Goal: Task Accomplishment & Management: Use online tool/utility

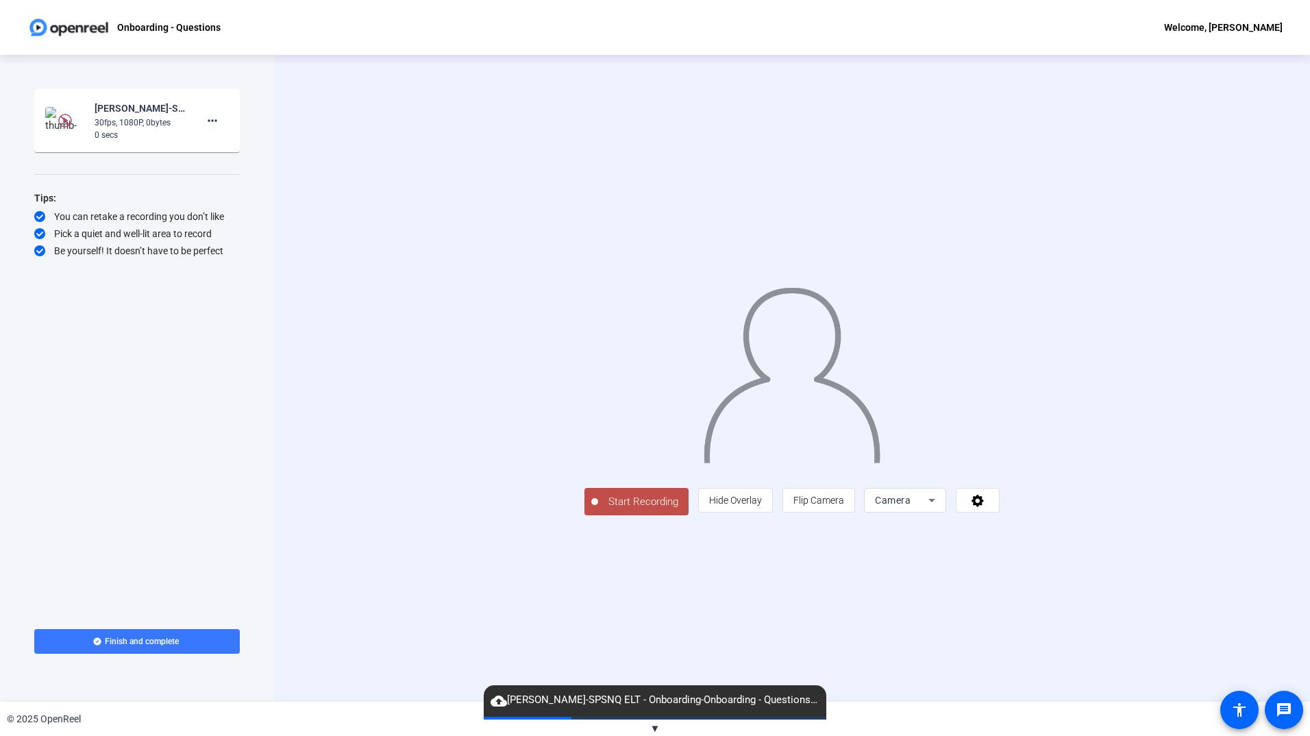
click at [141, 123] on div "30fps, 1080P, 0bytes" at bounding box center [141, 122] width 92 height 12
click at [75, 122] on img at bounding box center [65, 120] width 40 height 27
click at [127, 115] on div "[PERSON_NAME]-SPSNQ ELT - Onboarding-Onboarding - Questions-1759270960192-webcam" at bounding box center [141, 108] width 92 height 16
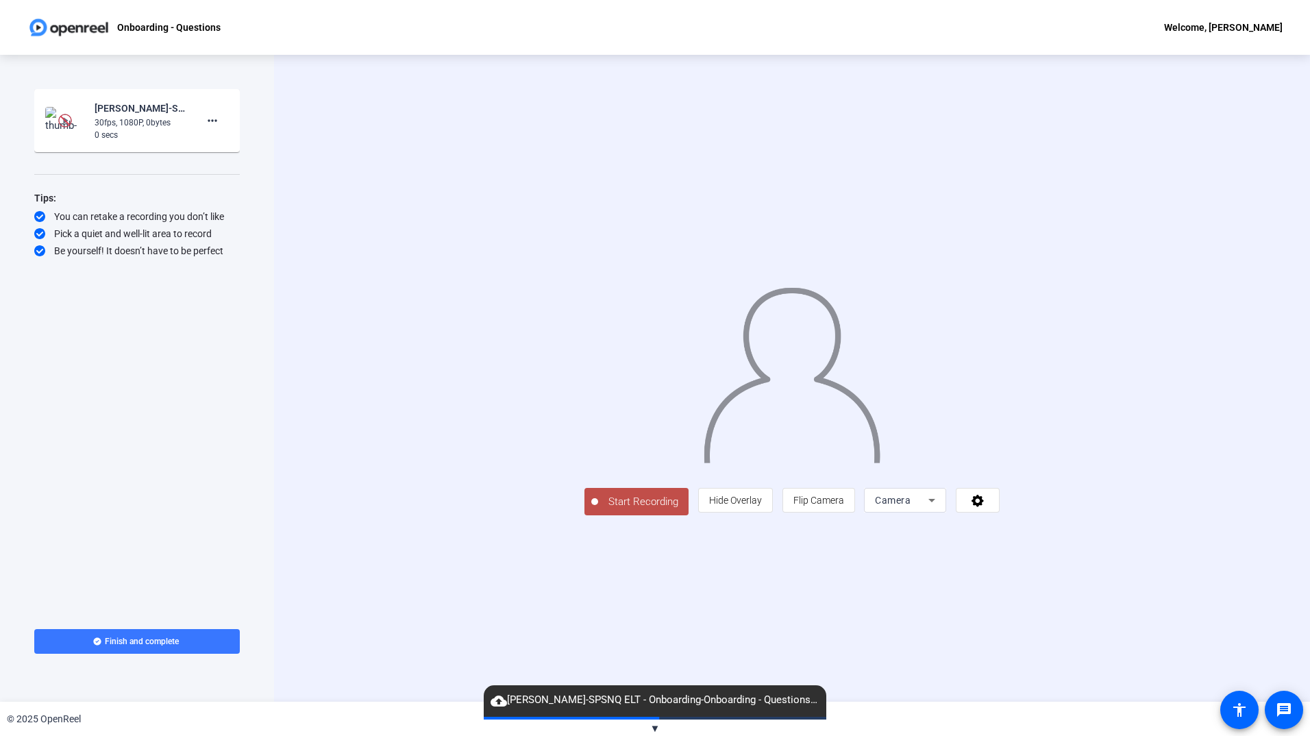
drag, startPoint x: 127, startPoint y: 115, endPoint x: 252, endPoint y: 384, distance: 296.8
click at [234, 353] on div "Start Recording Cheryl Anderson-SPSNQ ELT - Onboarding-Onboarding - Questions-1…" at bounding box center [137, 346] width 206 height 515
